Goal: Information Seeking & Learning: Learn about a topic

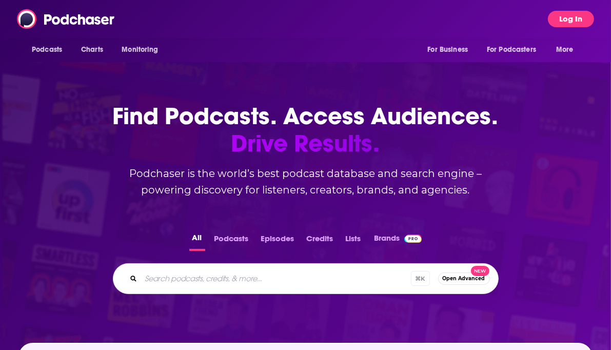
click at [564, 16] on button "Log In" at bounding box center [571, 19] width 46 height 16
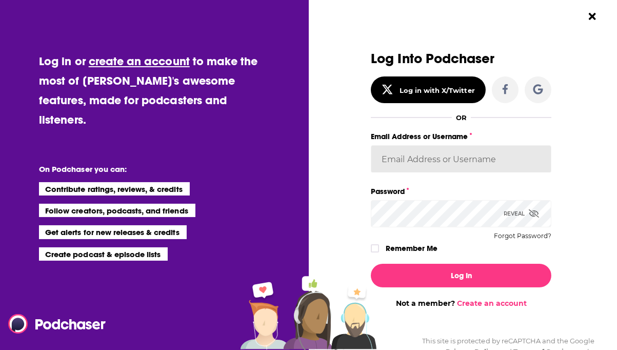
type input "[PERSON_NAME][EMAIL_ADDRESS][PERSON_NAME][PERSON_NAME][DOMAIN_NAME]"
click at [393, 249] on label "Remember Me" at bounding box center [412, 248] width 52 height 13
click at [378, 253] on input "rememberMe" at bounding box center [375, 253] width 6 height 0
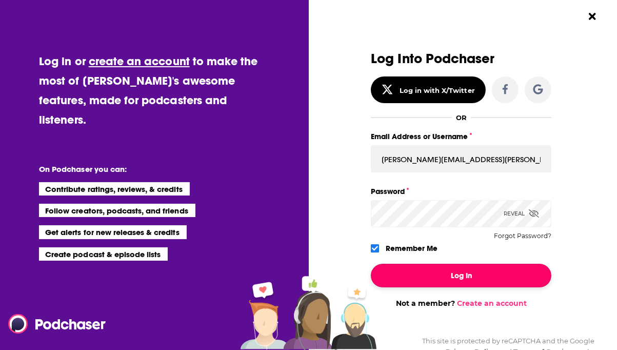
click at [459, 268] on button "Log In" at bounding box center [461, 276] width 181 height 24
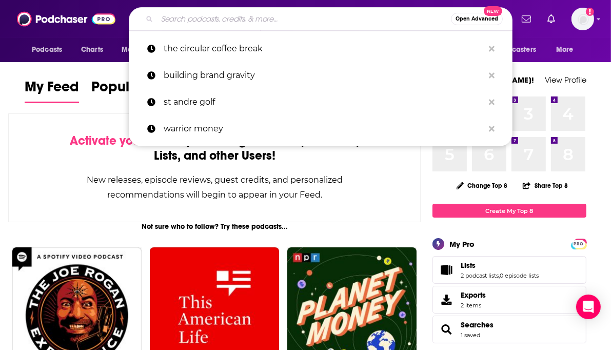
click at [190, 25] on input "Search podcasts, credits, & more..." at bounding box center [304, 19] width 294 height 16
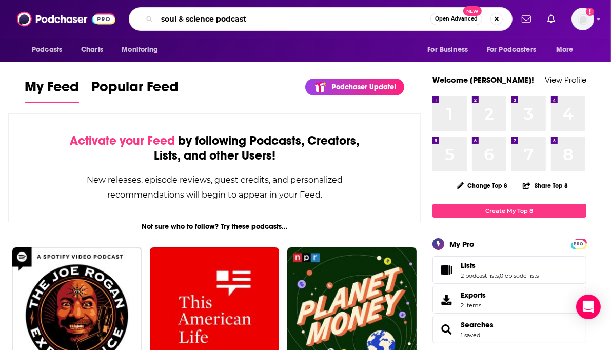
click at [318, 20] on input "soul & science podcast" at bounding box center [294, 19] width 274 height 16
type input "soul & science podcast"
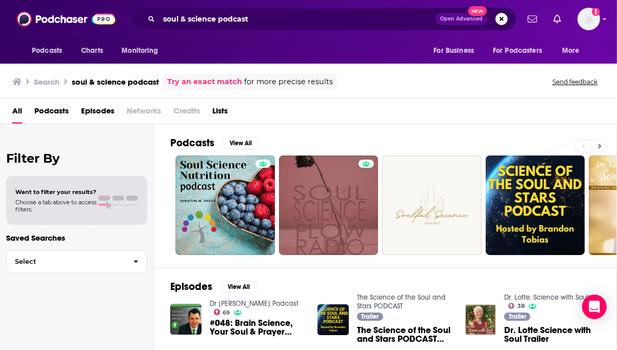
click at [604, 146] on button at bounding box center [600, 146] width 17 height 13
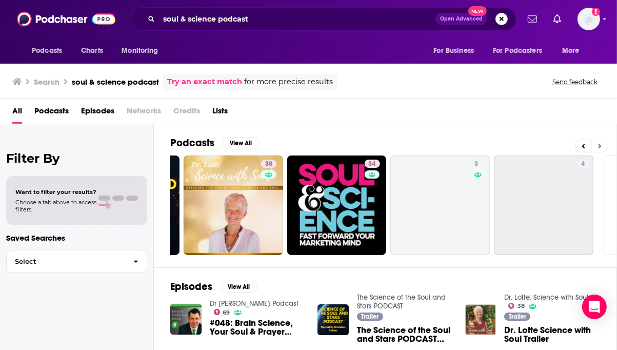
scroll to position [0, 447]
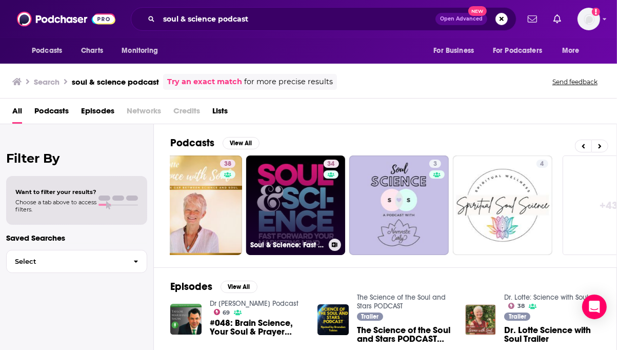
click at [291, 207] on link "34 Soul & Science: Fast Forward Your Marketing Mind" at bounding box center [296, 206] width 100 height 100
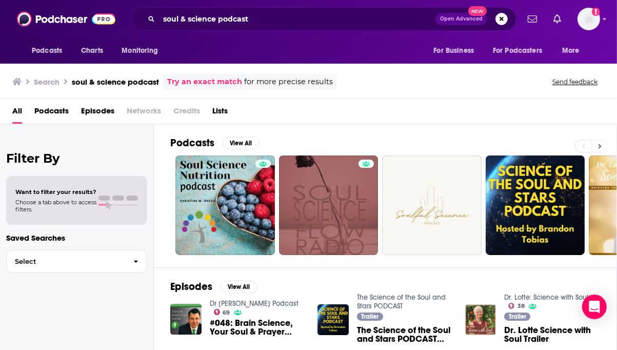
click at [603, 143] on button at bounding box center [600, 146] width 17 height 13
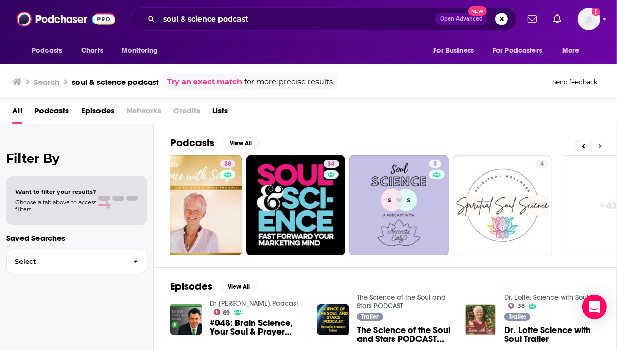
click at [602, 144] on icon at bounding box center [601, 146] width 4 height 7
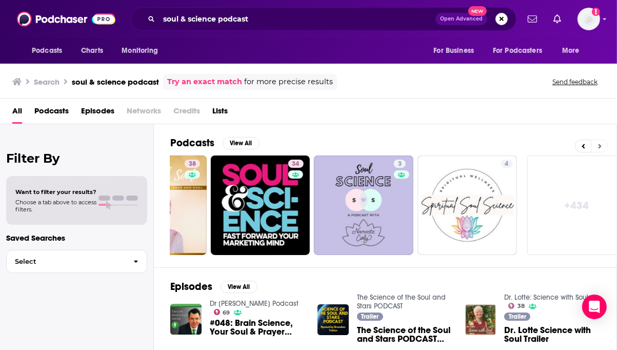
scroll to position [0, 495]
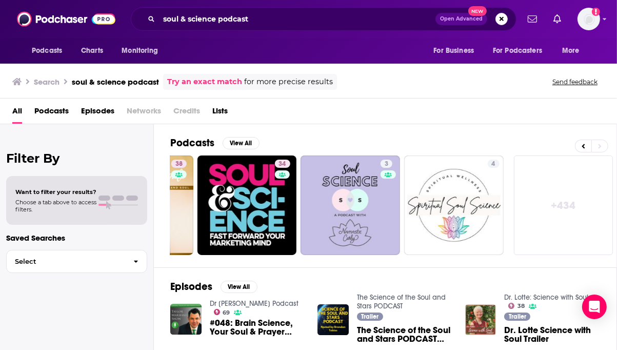
click at [552, 228] on link "+ 434" at bounding box center [564, 206] width 100 height 100
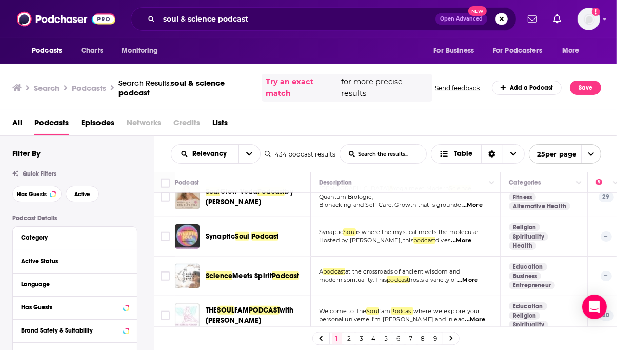
scroll to position [857, 0]
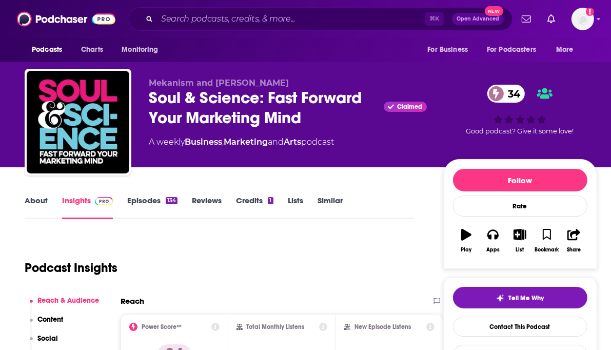
click at [43, 203] on link "About" at bounding box center [36, 208] width 23 height 24
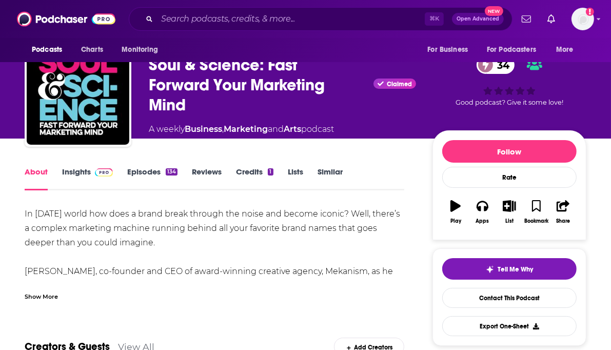
scroll to position [109, 0]
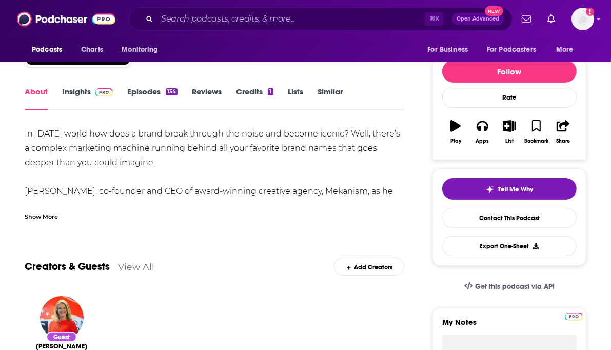
click at [49, 209] on div "Show More" at bounding box center [215, 212] width 380 height 17
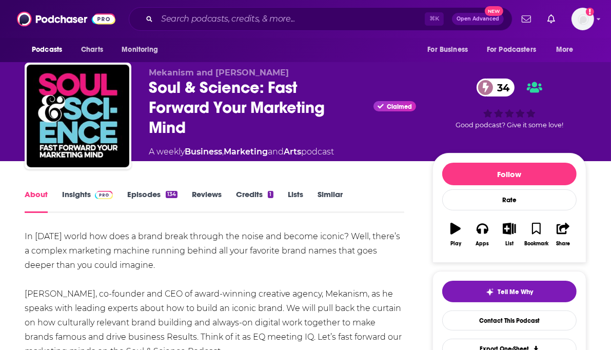
scroll to position [16, 0]
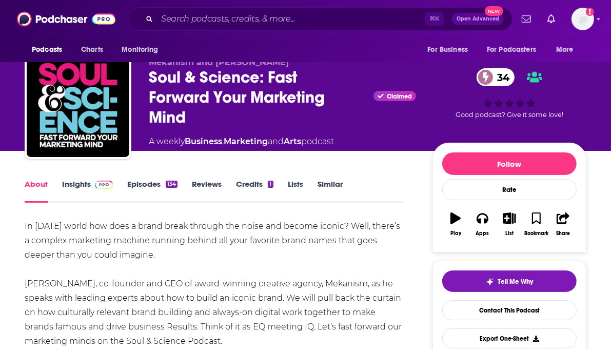
click at [79, 188] on link "Insights" at bounding box center [87, 191] width 51 height 24
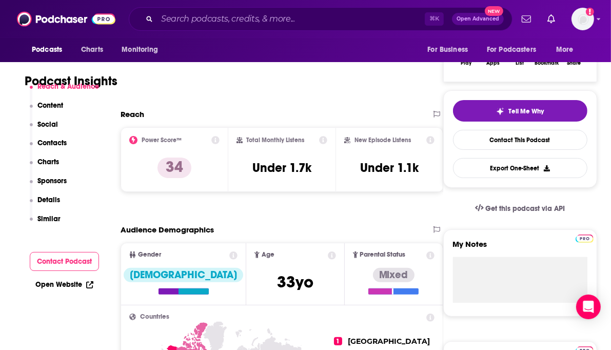
scroll to position [192, 0]
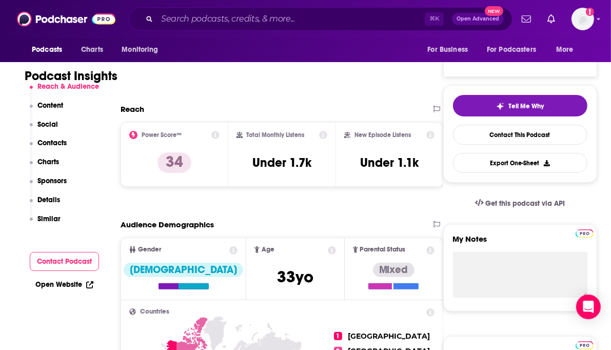
click at [324, 135] on icon at bounding box center [323, 135] width 8 height 8
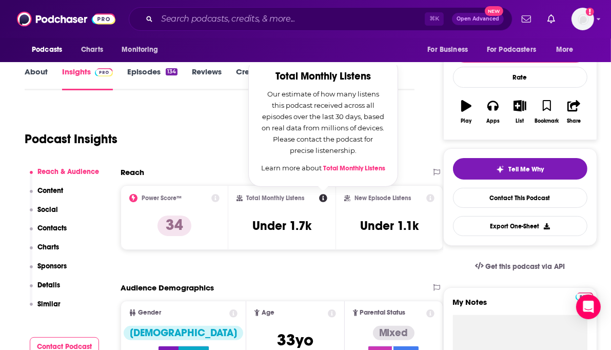
scroll to position [127, 0]
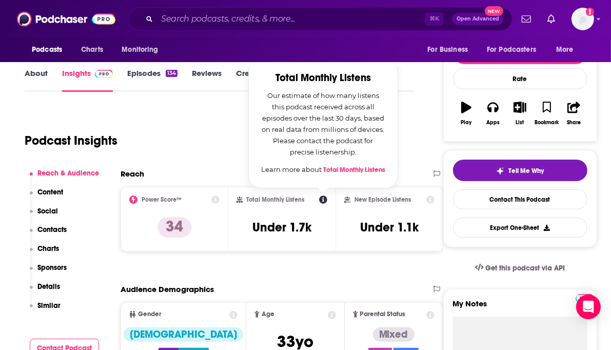
click at [431, 201] on icon at bounding box center [431, 200] width 8 height 8
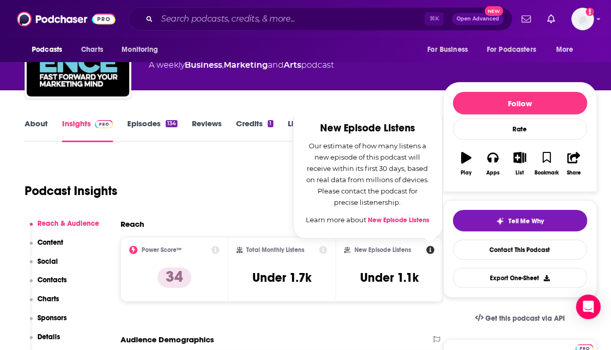
scroll to position [0, 0]
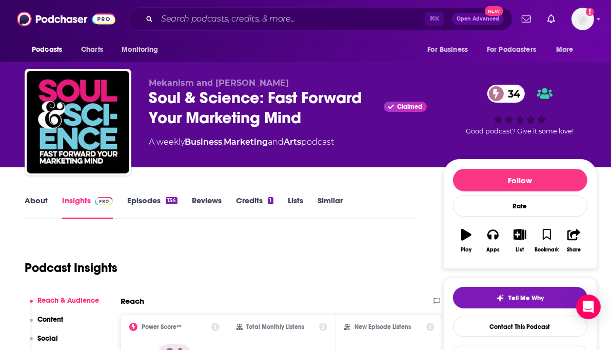
click at [216, 104] on div "Soul & Science: Fast Forward Your Marketing Mind Claimed 34" at bounding box center [288, 108] width 278 height 40
click at [247, 101] on div "Soul & Science: Fast Forward Your Marketing Mind Claimed 34" at bounding box center [288, 108] width 278 height 40
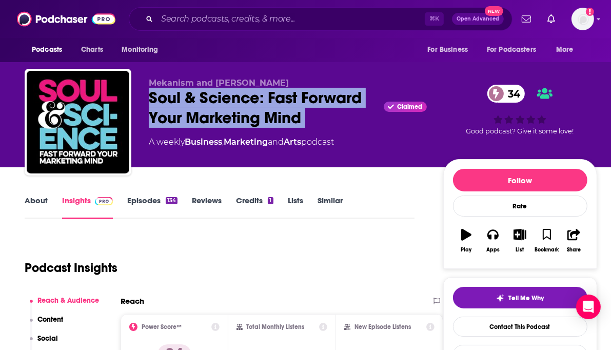
click at [247, 101] on div "Soul & Science: Fast Forward Your Marketing Mind Claimed 34" at bounding box center [288, 108] width 278 height 40
click at [238, 121] on div "Soul & Science: Fast Forward Your Marketing Mind Claimed 34" at bounding box center [288, 108] width 278 height 40
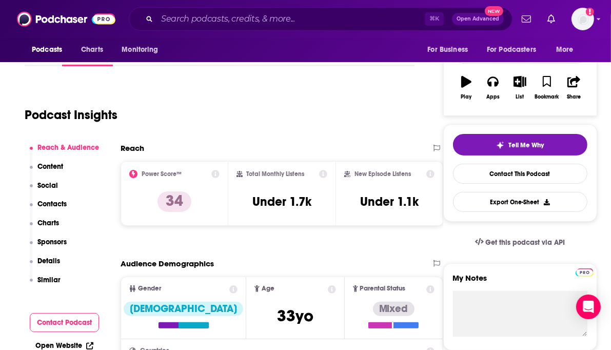
scroll to position [158, 0]
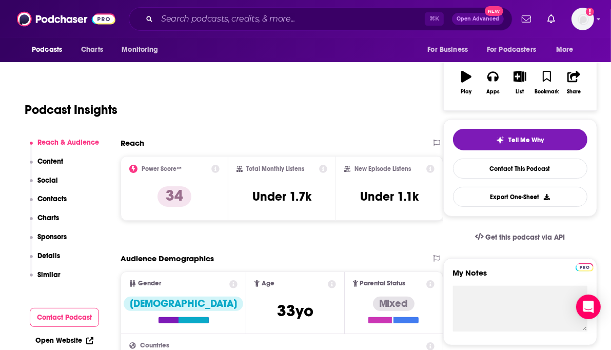
click at [48, 259] on p "Details" at bounding box center [48, 256] width 23 height 9
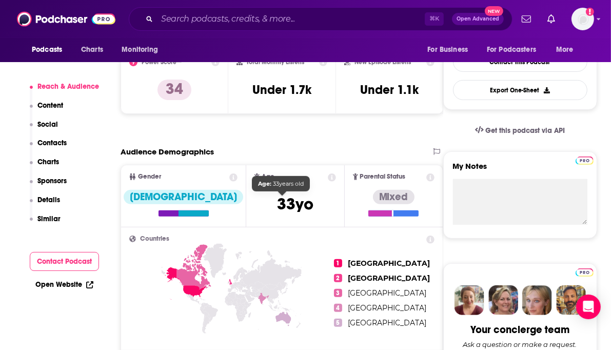
scroll to position [271, 0]
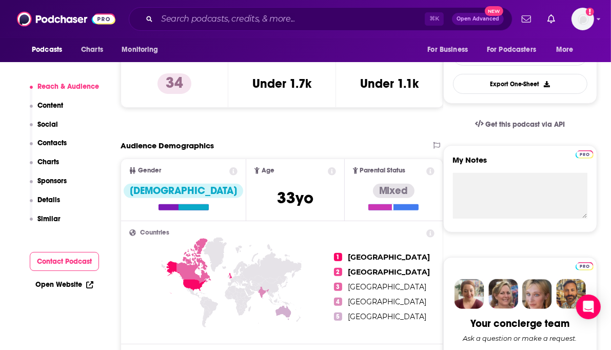
click at [229, 172] on icon at bounding box center [233, 171] width 8 height 8
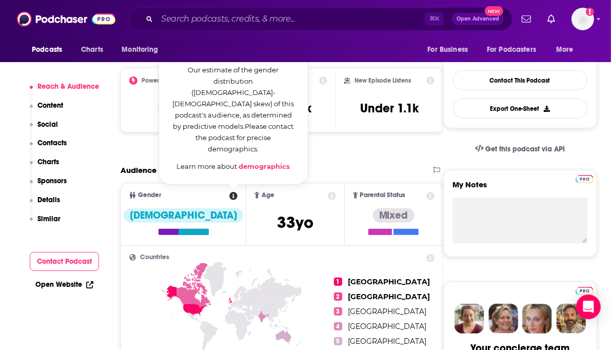
scroll to position [245, 0]
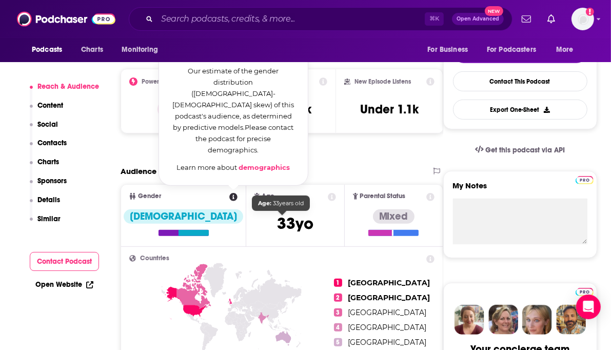
click at [324, 178] on div "Audience Demographics" at bounding box center [282, 175] width 323 height 18
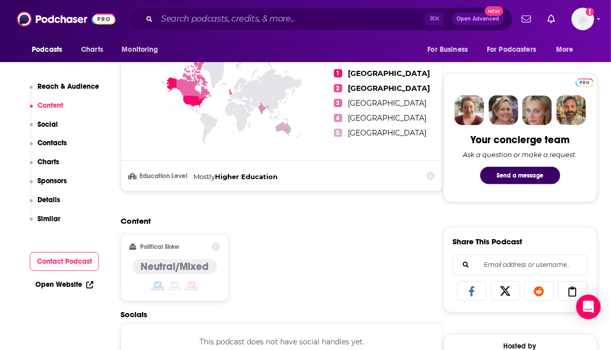
scroll to position [454, 0]
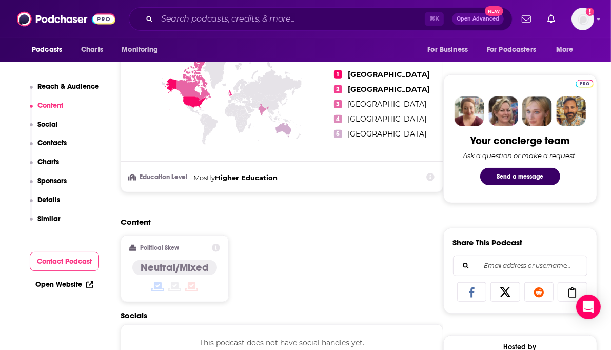
click at [394, 188] on div "Countries 1 United States 2 United Kingdom 3 Canada 4 India 5 Australia Educati…" at bounding box center [282, 114] width 322 height 153
click at [432, 176] on icon at bounding box center [431, 177] width 8 height 8
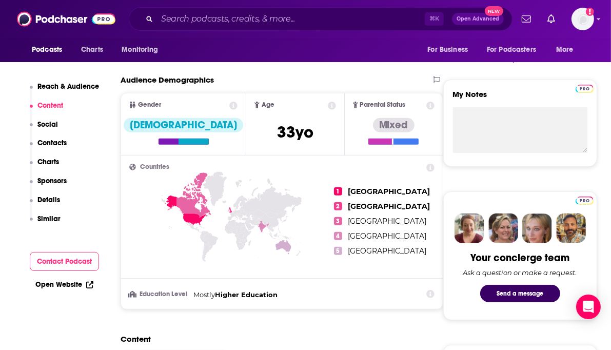
scroll to position [303, 0]
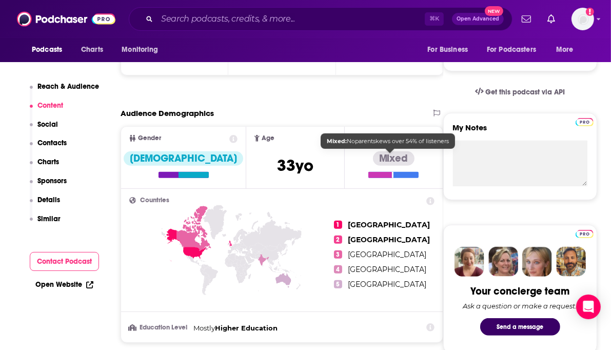
click at [384, 162] on div "Mixed" at bounding box center [394, 158] width 42 height 14
click at [394, 172] on div at bounding box center [394, 175] width 50 height 6
click at [391, 160] on div "Mixed" at bounding box center [394, 158] width 42 height 14
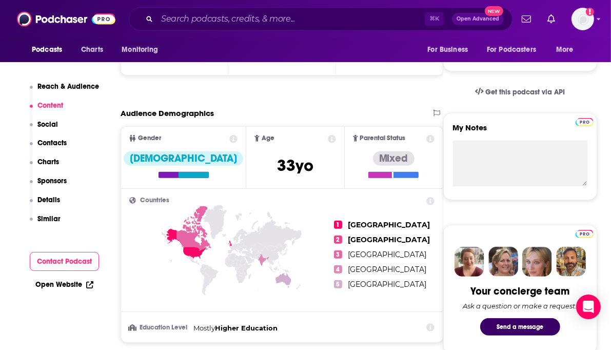
click at [430, 139] on icon at bounding box center [431, 139] width 8 height 8
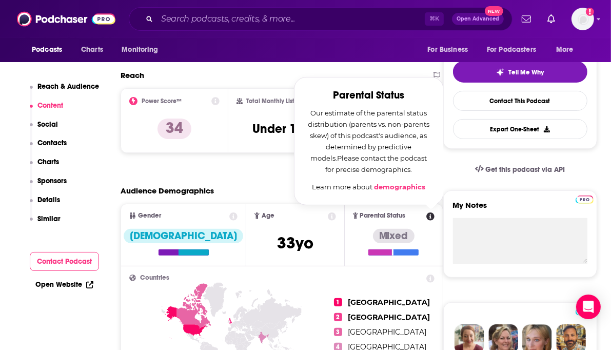
scroll to position [223, 0]
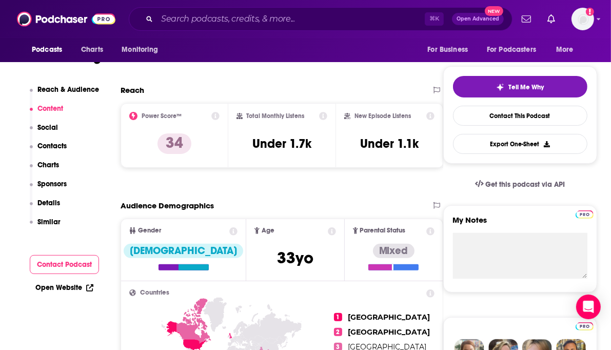
scroll to position [142, 0]
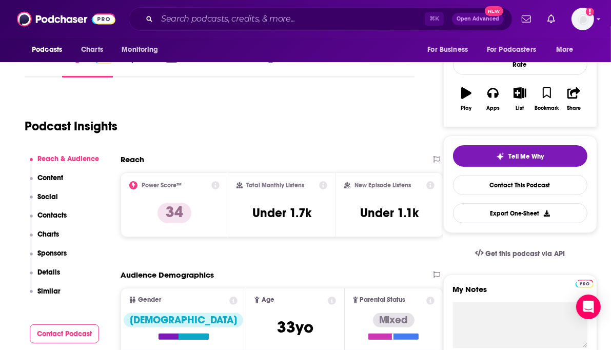
click at [50, 176] on p "Content" at bounding box center [50, 177] width 26 height 9
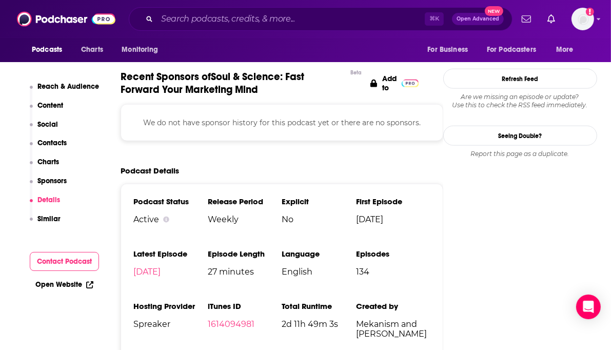
scroll to position [1168, 0]
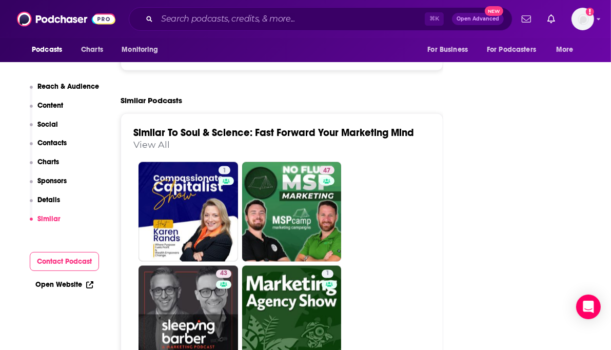
click at [42, 104] on p "Content" at bounding box center [50, 105] width 26 height 9
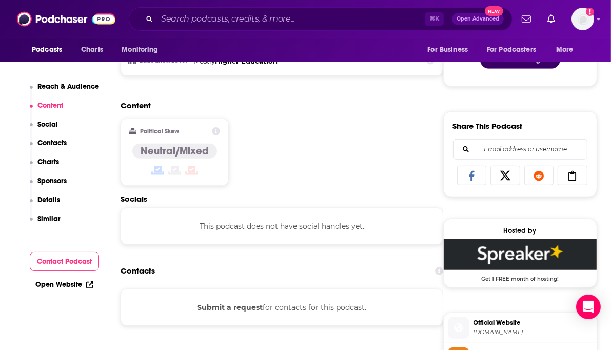
click at [63, 83] on p "Reach & Audience" at bounding box center [68, 86] width 62 height 9
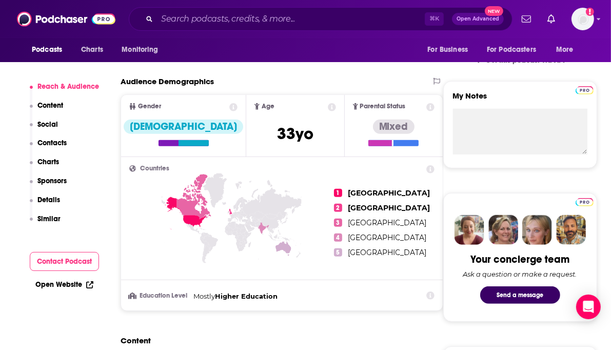
scroll to position [324, 0]
